Goal: Download file/media

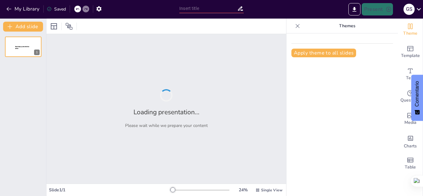
type input "LINEAMIENTOS PARA EL VALOR PROBATORIO DE LAS ACTUACIONES DE CONTROL ERA DIGITAL"
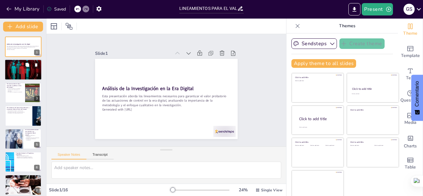
click at [22, 67] on div at bounding box center [23, 69] width 37 height 47
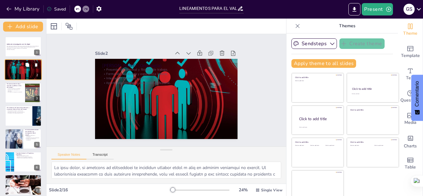
scroll to position [12, 0]
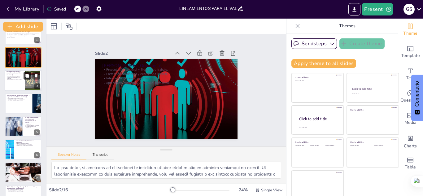
click at [24, 79] on button at bounding box center [27, 75] width 7 height 7
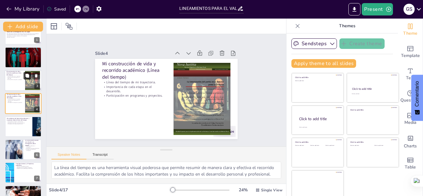
scroll to position [2, 0]
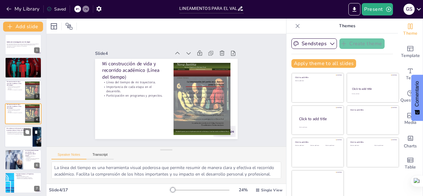
click at [34, 140] on div "5" at bounding box center [37, 143] width 6 height 6
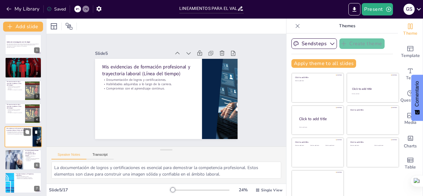
scroll to position [25, 0]
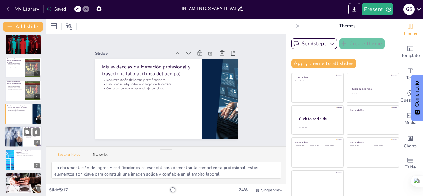
click at [12, 136] on div at bounding box center [14, 137] width 19 height 24
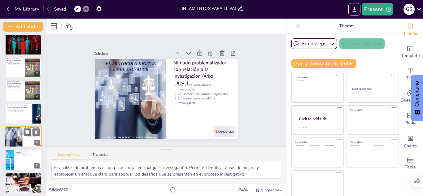
scroll to position [48, 0]
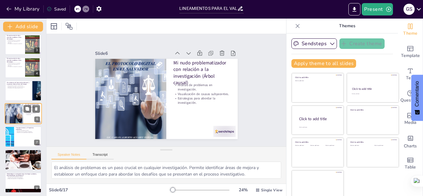
click at [12, 136] on div at bounding box center [9, 136] width 48 height 20
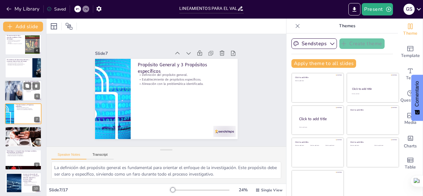
click at [12, 136] on div at bounding box center [23, 137] width 48 height 20
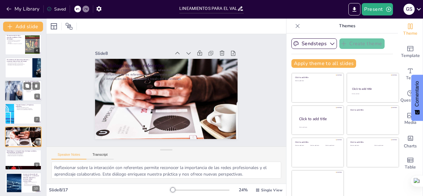
scroll to position [94, 0]
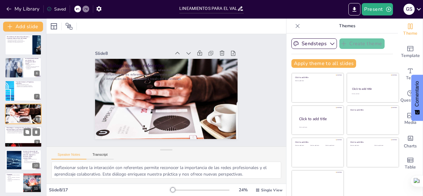
drag, startPoint x: 12, startPoint y: 136, endPoint x: 12, endPoint y: 141, distance: 5.0
click at [12, 141] on div at bounding box center [23, 136] width 37 height 21
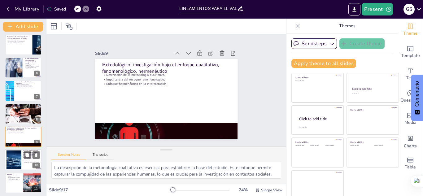
scroll to position [117, 0]
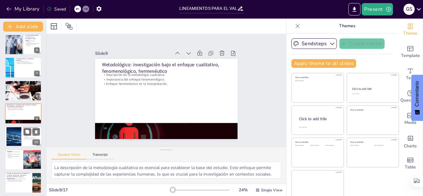
click at [11, 139] on div at bounding box center [14, 136] width 44 height 19
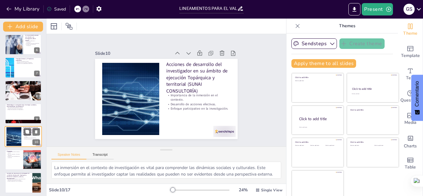
scroll to position [140, 0]
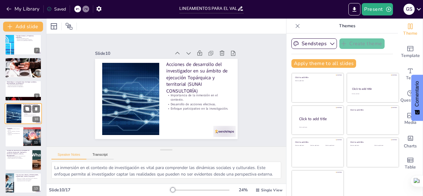
click at [11, 139] on div at bounding box center [23, 137] width 37 height 20
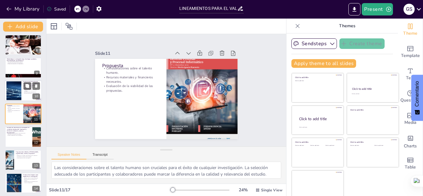
click at [11, 139] on div at bounding box center [23, 137] width 37 height 20
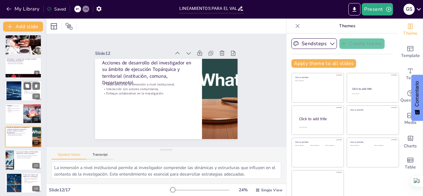
scroll to position [186, 0]
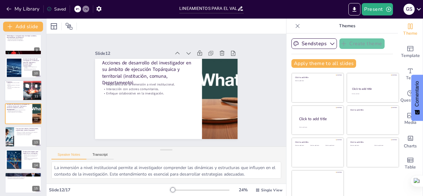
drag, startPoint x: 16, startPoint y: 92, endPoint x: 9, endPoint y: 91, distance: 7.2
click at [9, 91] on div at bounding box center [23, 90] width 37 height 21
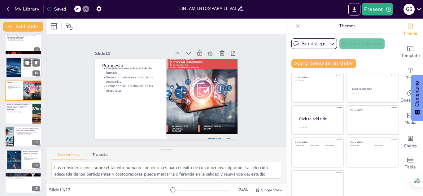
scroll to position [163, 0]
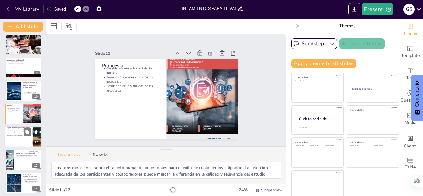
click at [18, 137] on div at bounding box center [23, 136] width 37 height 21
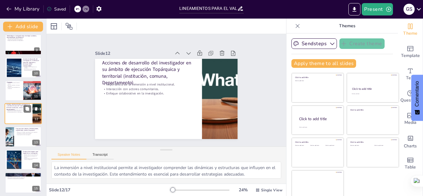
click at [18, 137] on div at bounding box center [23, 137] width 37 height 20
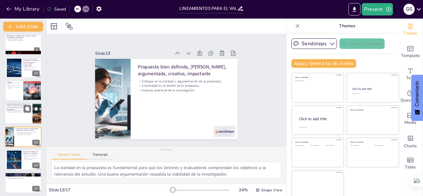
scroll to position [209, 0]
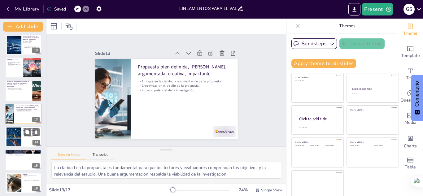
click at [12, 141] on div at bounding box center [13, 137] width 29 height 19
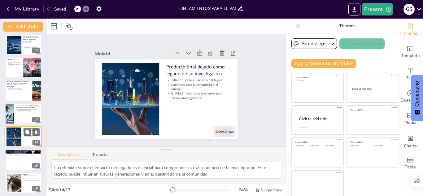
scroll to position [232, 0]
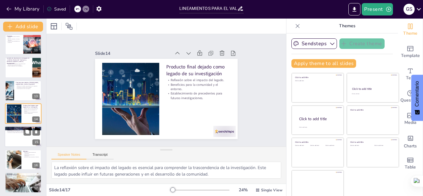
click at [17, 136] on div at bounding box center [23, 136] width 37 height 21
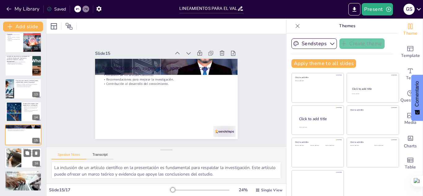
click at [17, 161] on div at bounding box center [14, 157] width 44 height 19
type textarea "Las reflexiones sobre el proceso de investigación son fundamentales para el apr…"
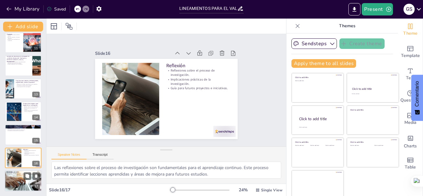
click at [19, 183] on div at bounding box center [23, 180] width 37 height 25
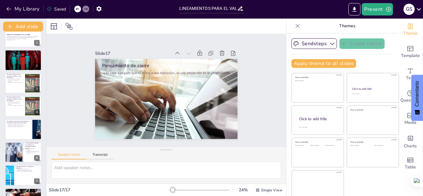
scroll to position [0, 0]
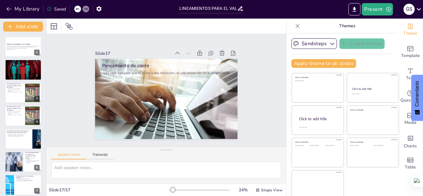
drag, startPoint x: 355, startPoint y: 6, endPoint x: 330, endPoint y: 2, distance: 25.4
click at [330, 2] on div "Present G S" at bounding box center [335, 9] width 176 height 19
click at [353, 10] on icon "Export to PowerPoint" at bounding box center [354, 9] width 6 height 6
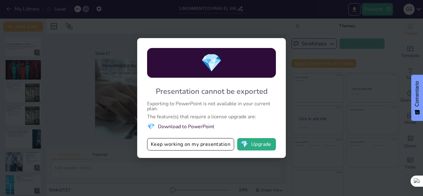
click at [179, 126] on li "💎 Download to PowerPoint" at bounding box center [211, 126] width 129 height 8
